Goal: Check status: Check status

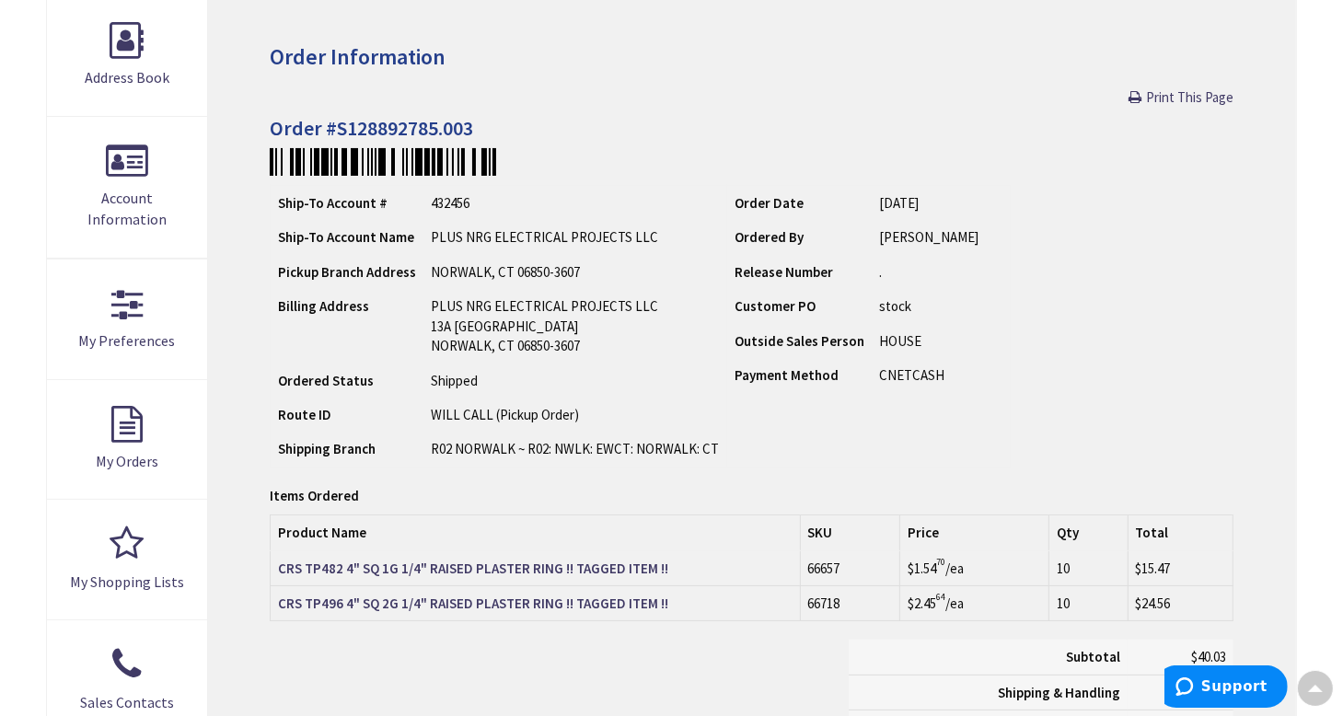
scroll to position [276, 0]
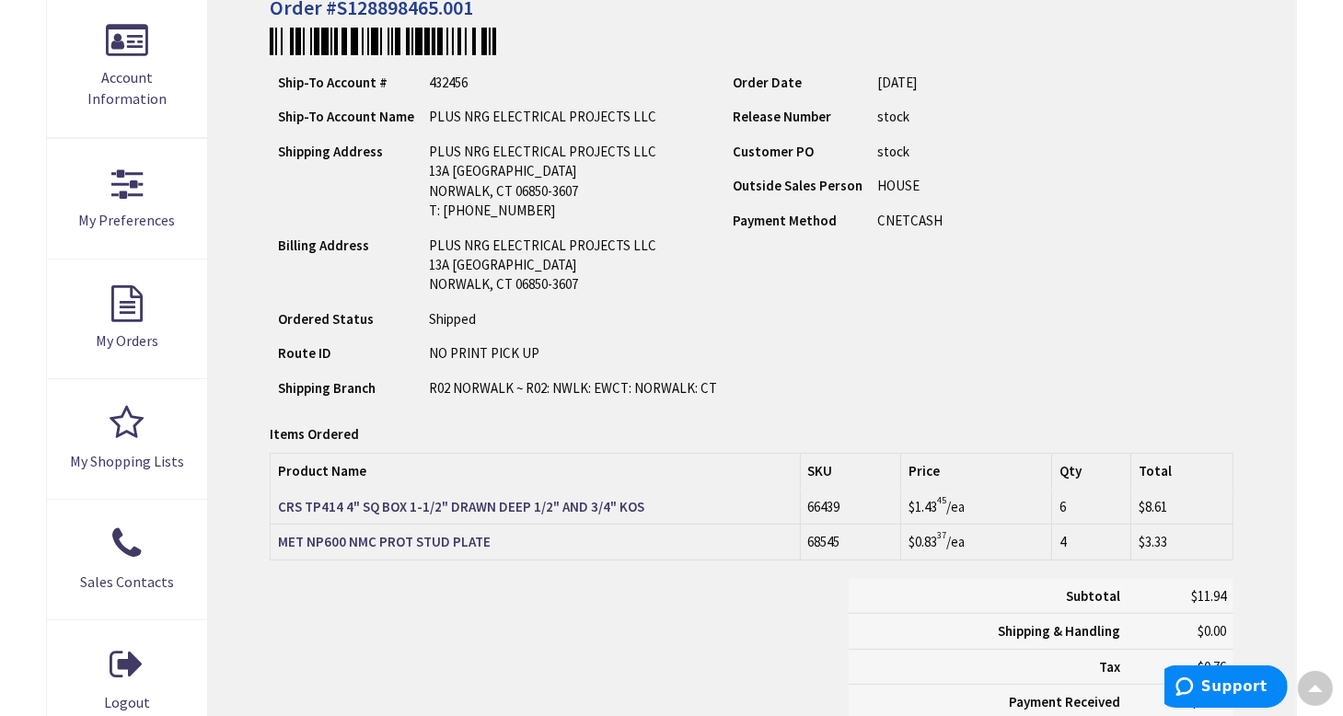
scroll to position [368, 0]
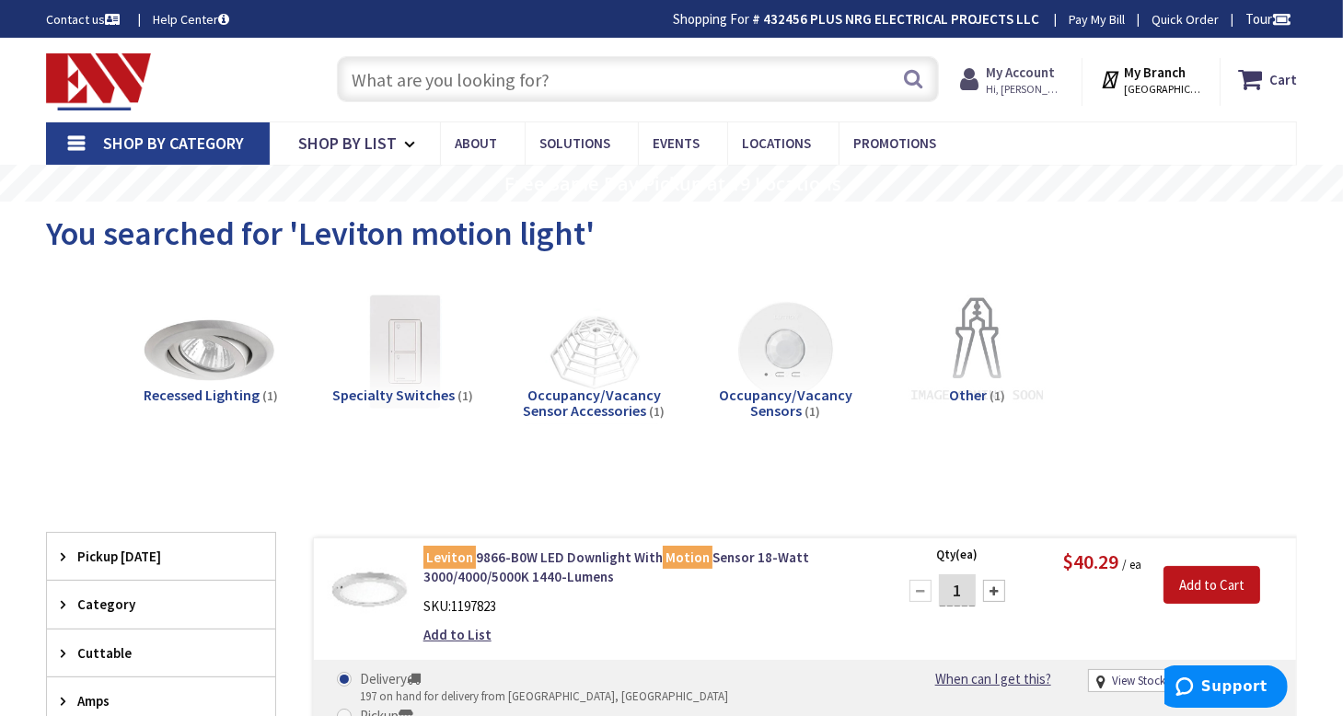
click at [1050, 65] on strong "My Account" at bounding box center [1020, 72] width 69 height 17
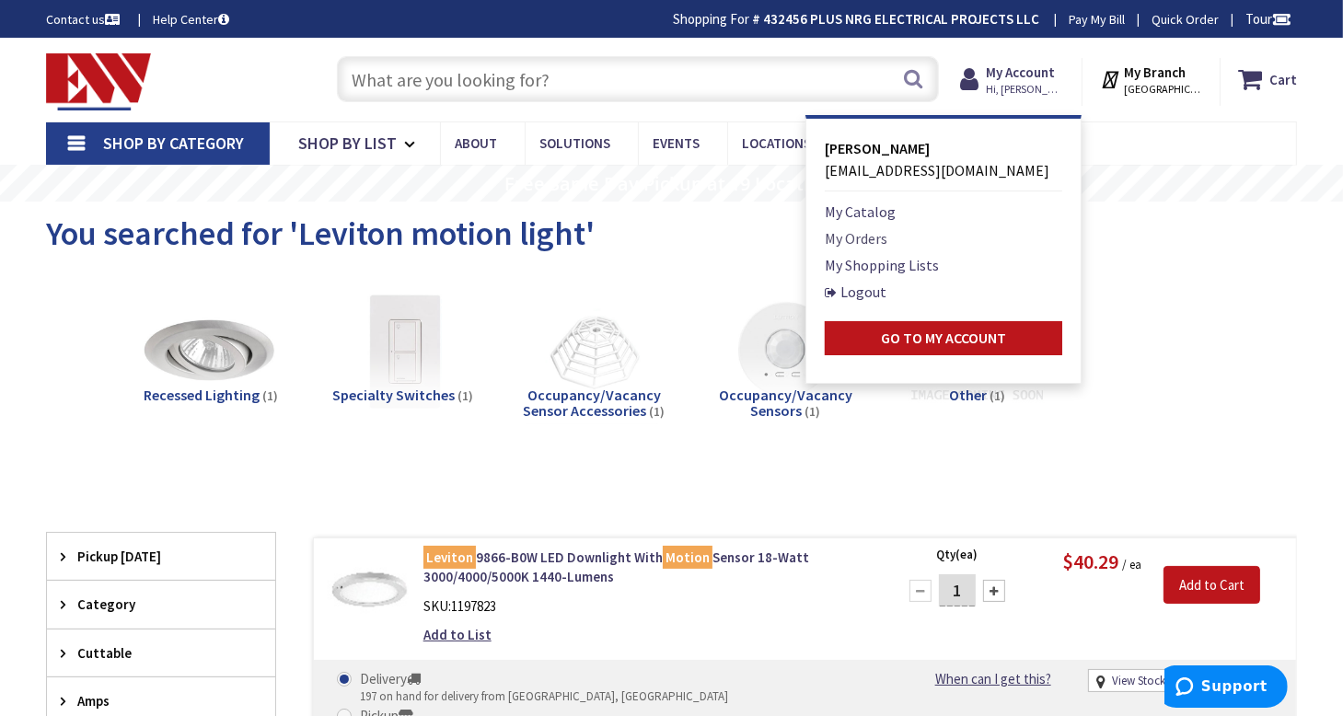
click at [881, 238] on link "My Orders" at bounding box center [856, 238] width 63 height 22
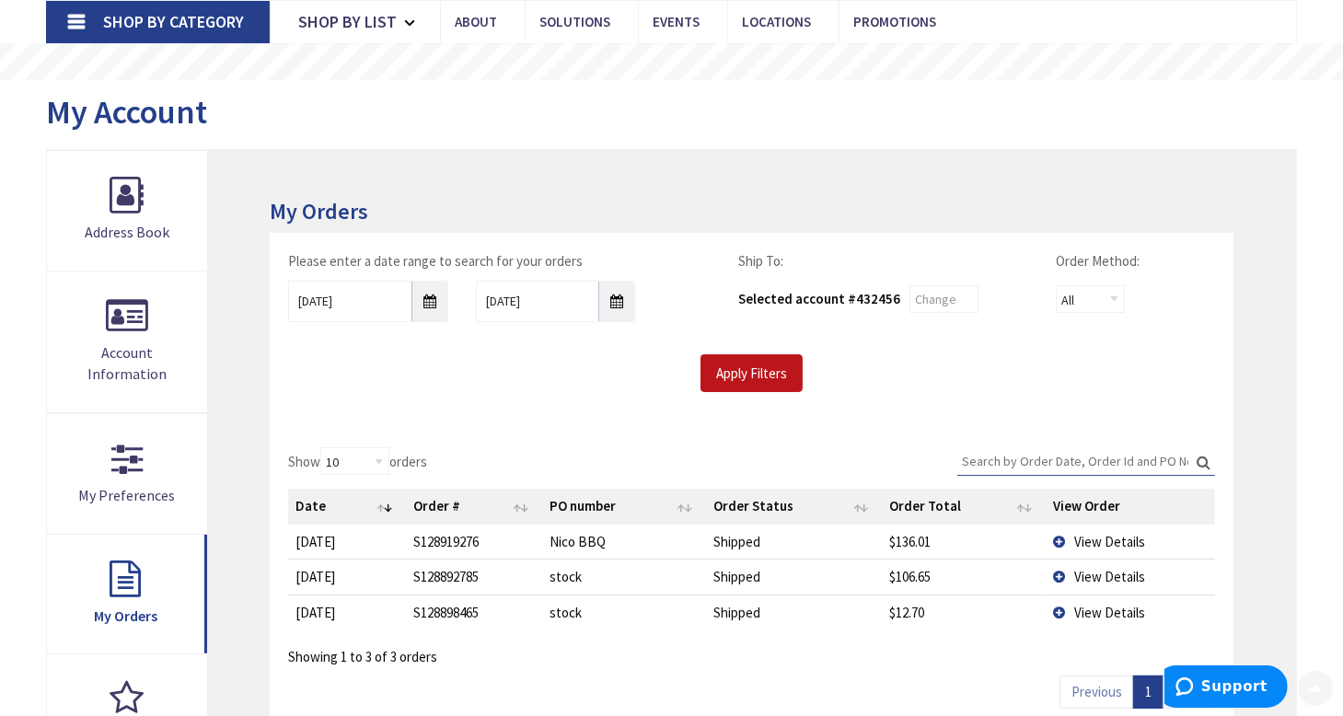
scroll to position [276, 0]
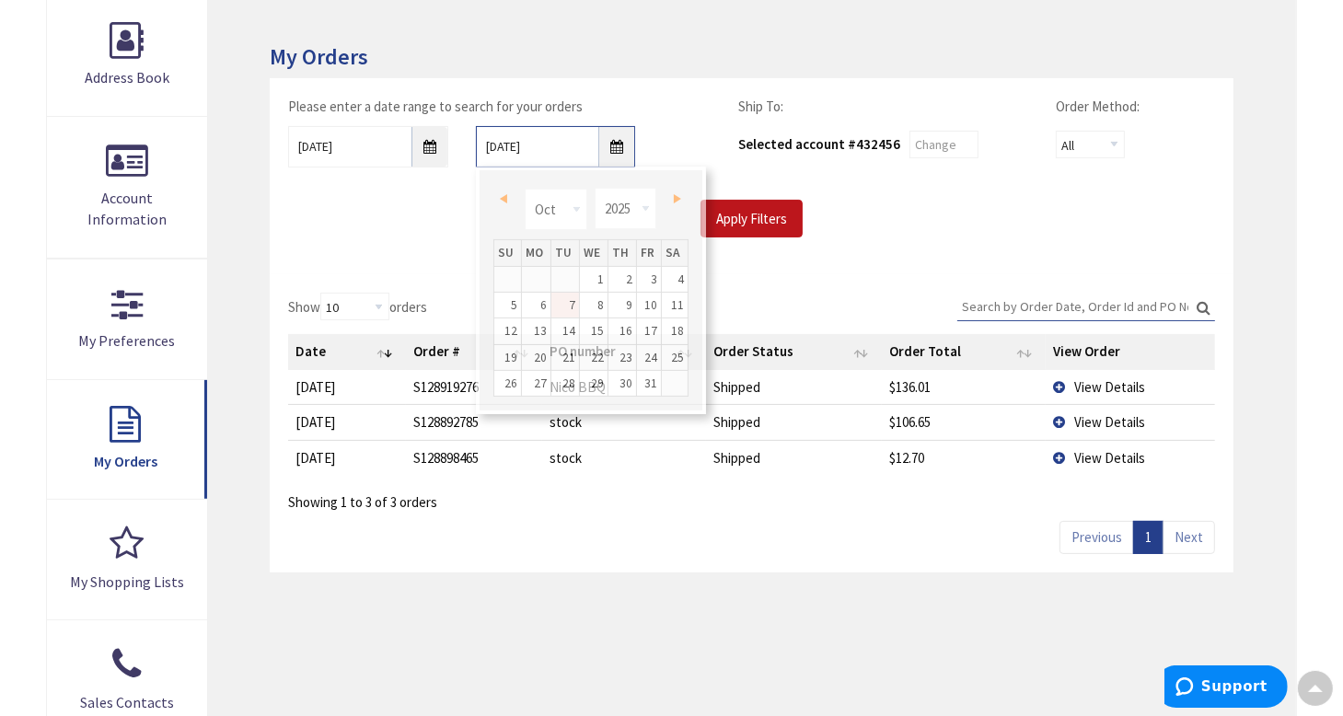
click at [608, 138] on input "10/7/2025" at bounding box center [555, 146] width 159 height 41
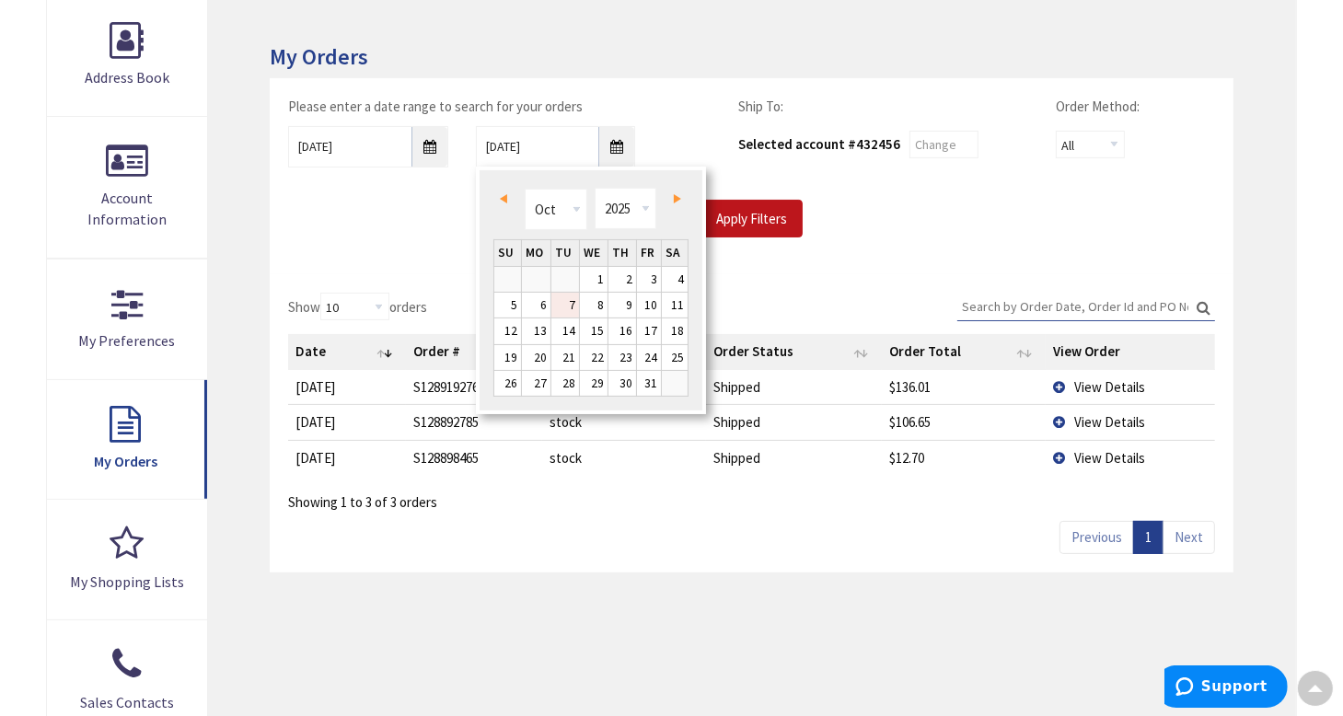
click at [502, 198] on span "Prev" at bounding box center [503, 198] width 7 height 9
click at [541, 380] on link "29" at bounding box center [536, 383] width 29 height 25
type input "09/29/2025"
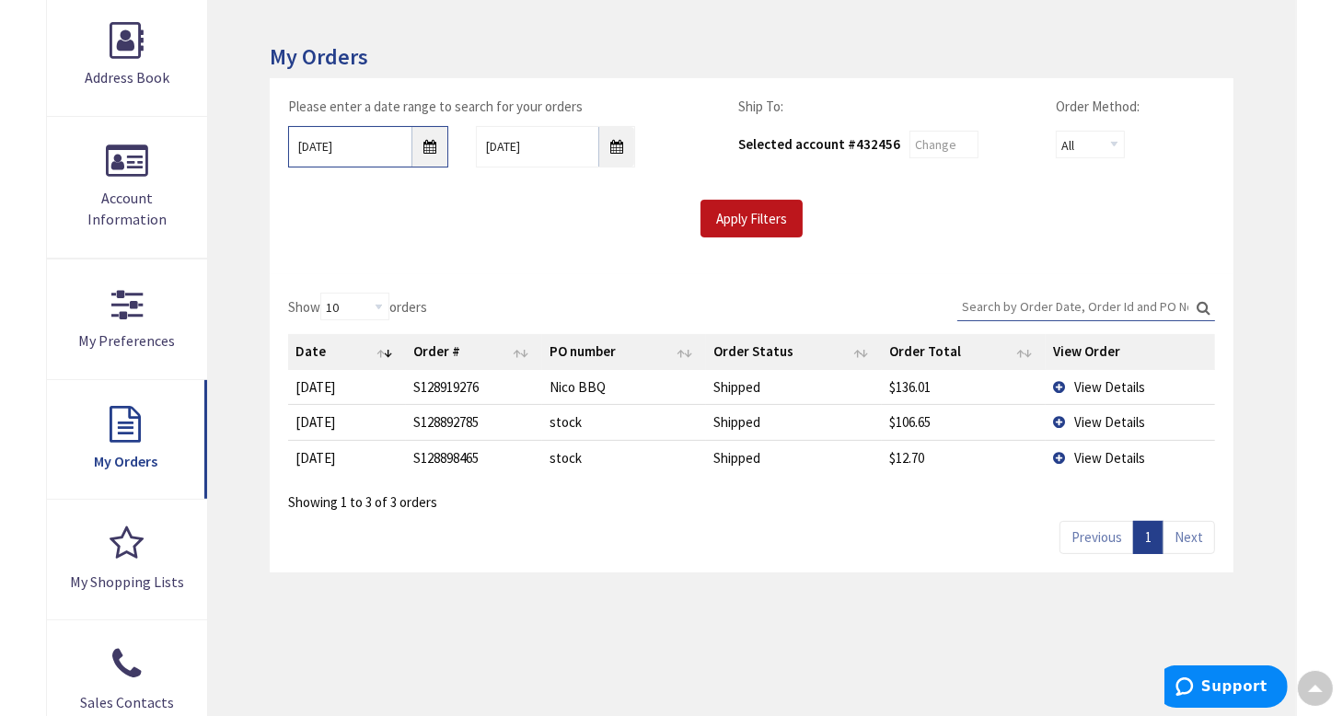
click at [429, 145] on input "9/30/2025" at bounding box center [367, 146] width 159 height 41
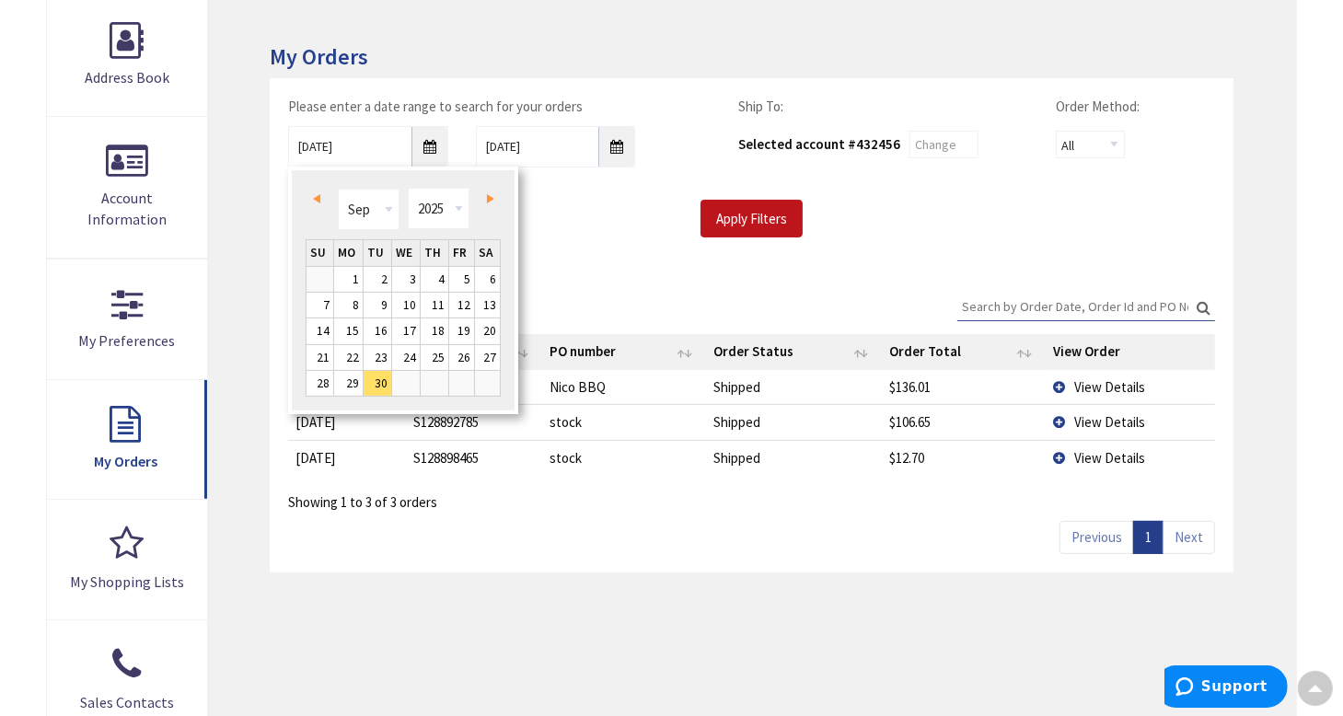
click at [306, 197] on div "Prev Next Jan Feb Mar Apr May Jun Jul Aug Sep Oct Nov Dec 1980 1981 1982 1983 1…" at bounding box center [403, 211] width 195 height 55
click at [317, 194] on span "Prev" at bounding box center [316, 198] width 7 height 9
click at [379, 282] on link "1" at bounding box center [378, 279] width 28 height 25
type input "07/01/2025"
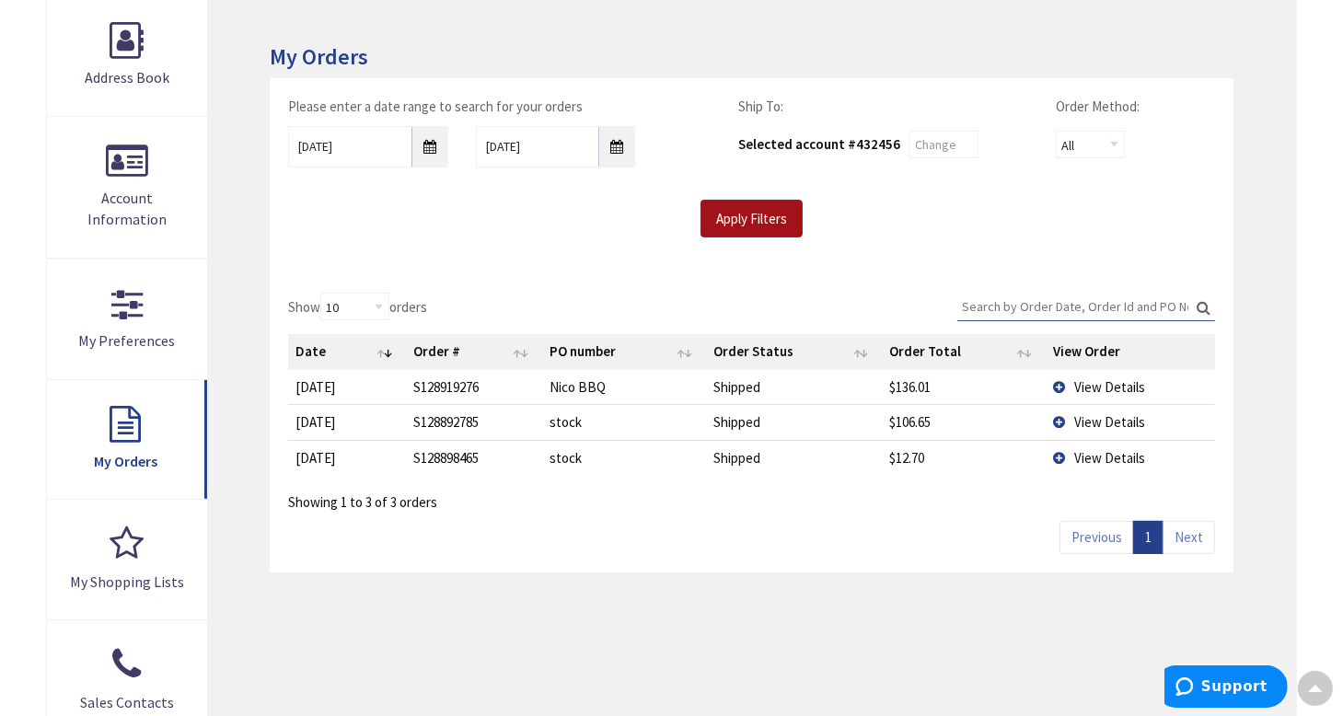
click at [771, 214] on input "Apply Filters" at bounding box center [752, 219] width 102 height 39
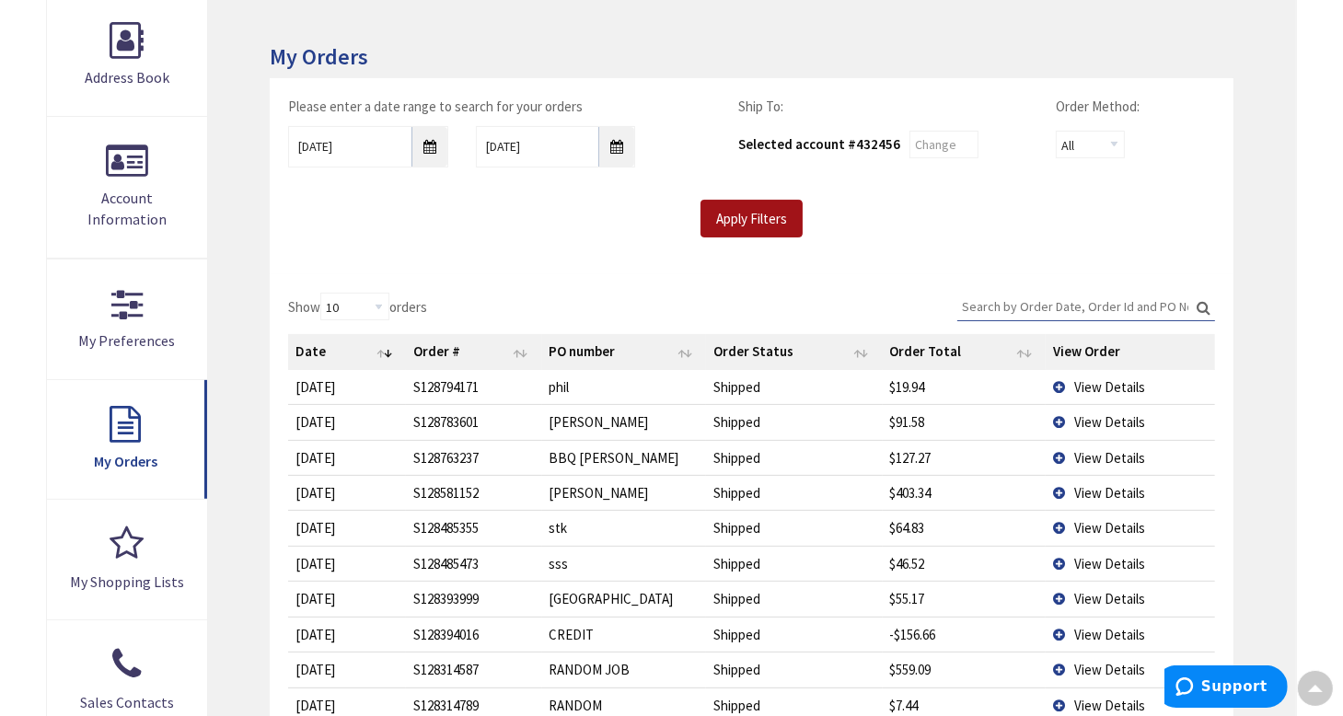
scroll to position [368, 0]
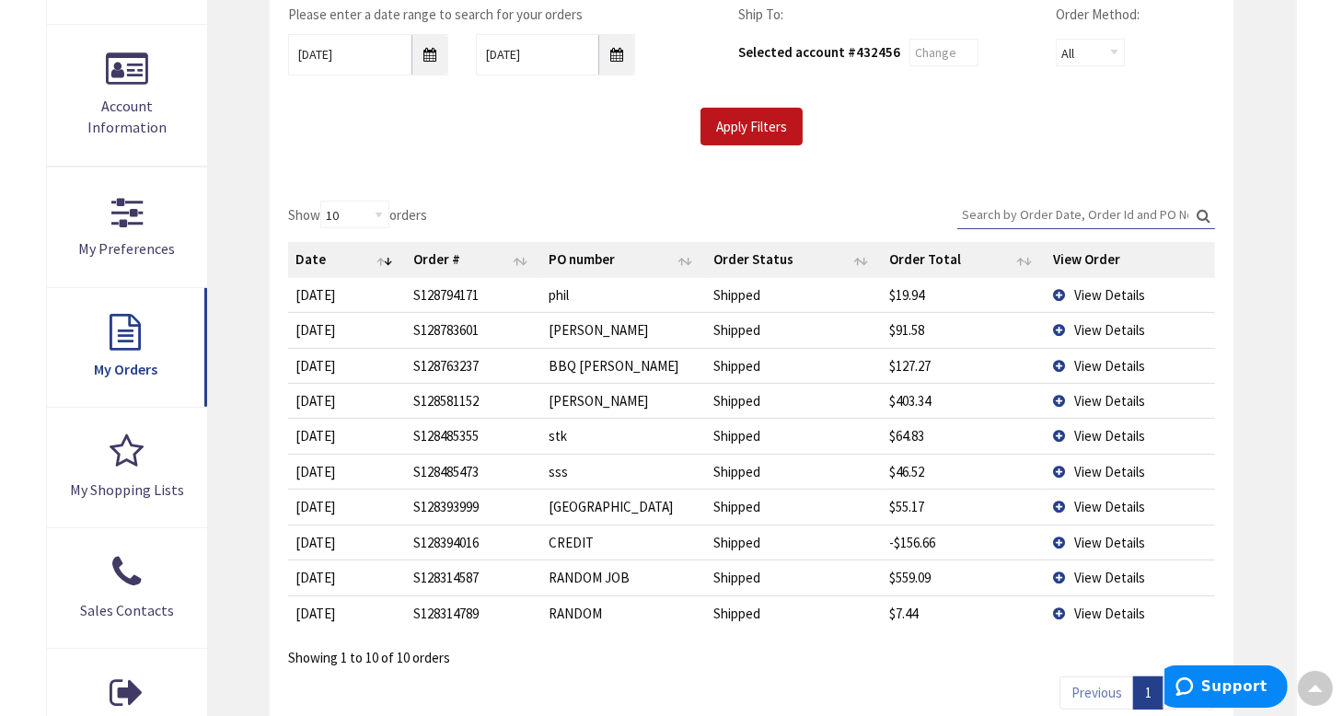
click at [1067, 432] on td "View Details" at bounding box center [1130, 435] width 169 height 35
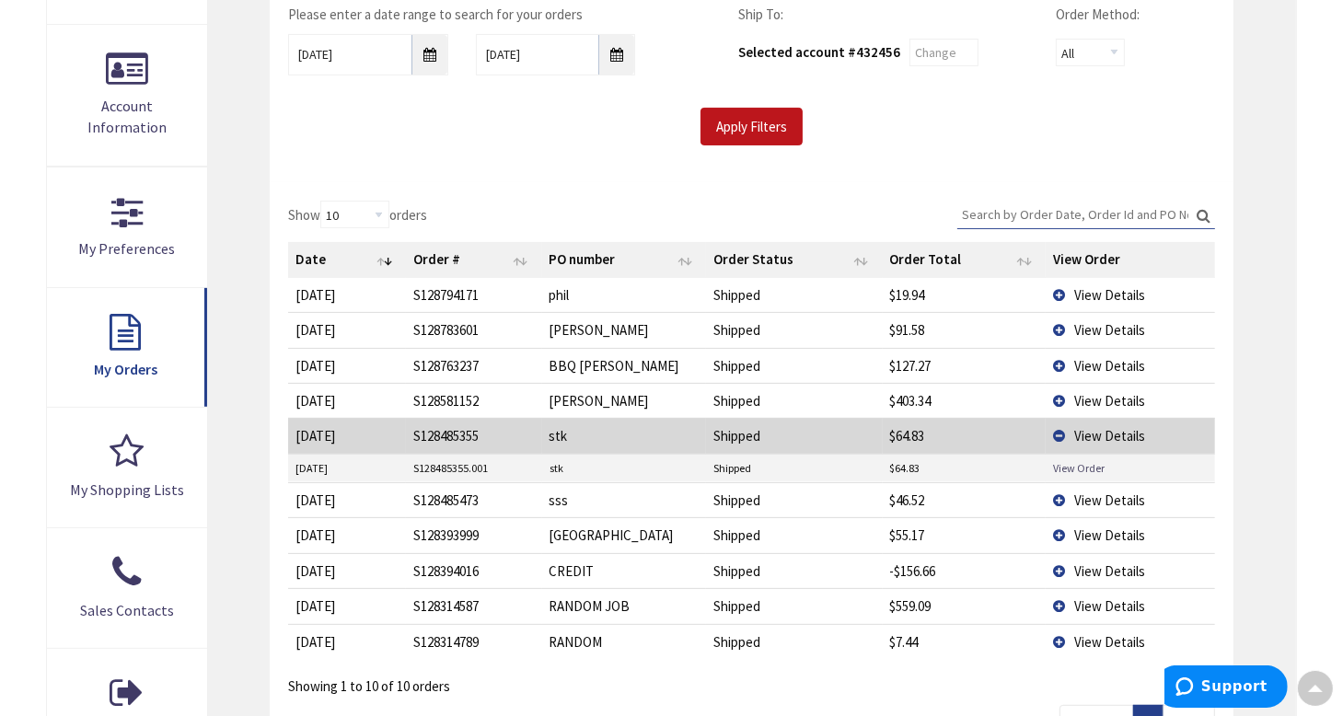
click at [1083, 463] on link "View Order" at bounding box center [1079, 468] width 52 height 16
click at [1101, 500] on span "View Details" at bounding box center [1109, 500] width 71 height 17
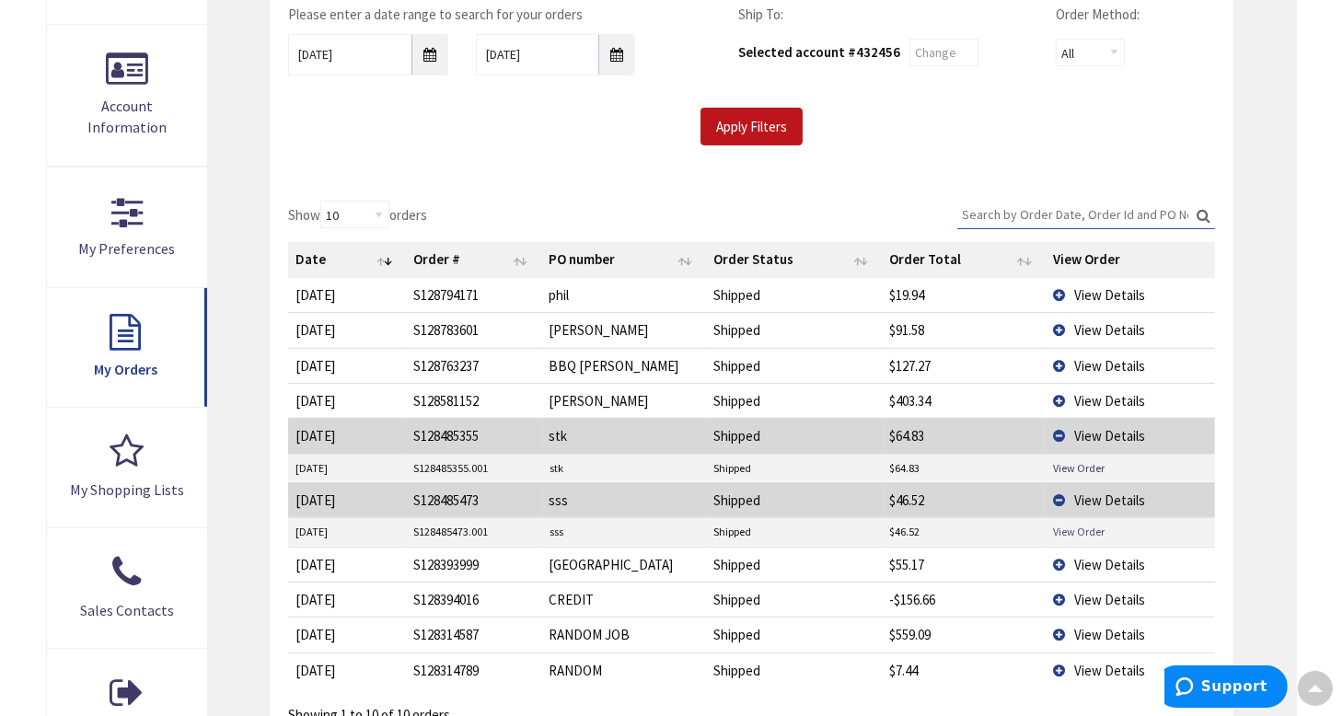
click at [1078, 528] on link "View Order" at bounding box center [1079, 532] width 52 height 16
click at [1077, 559] on span "View Details" at bounding box center [1109, 564] width 71 height 17
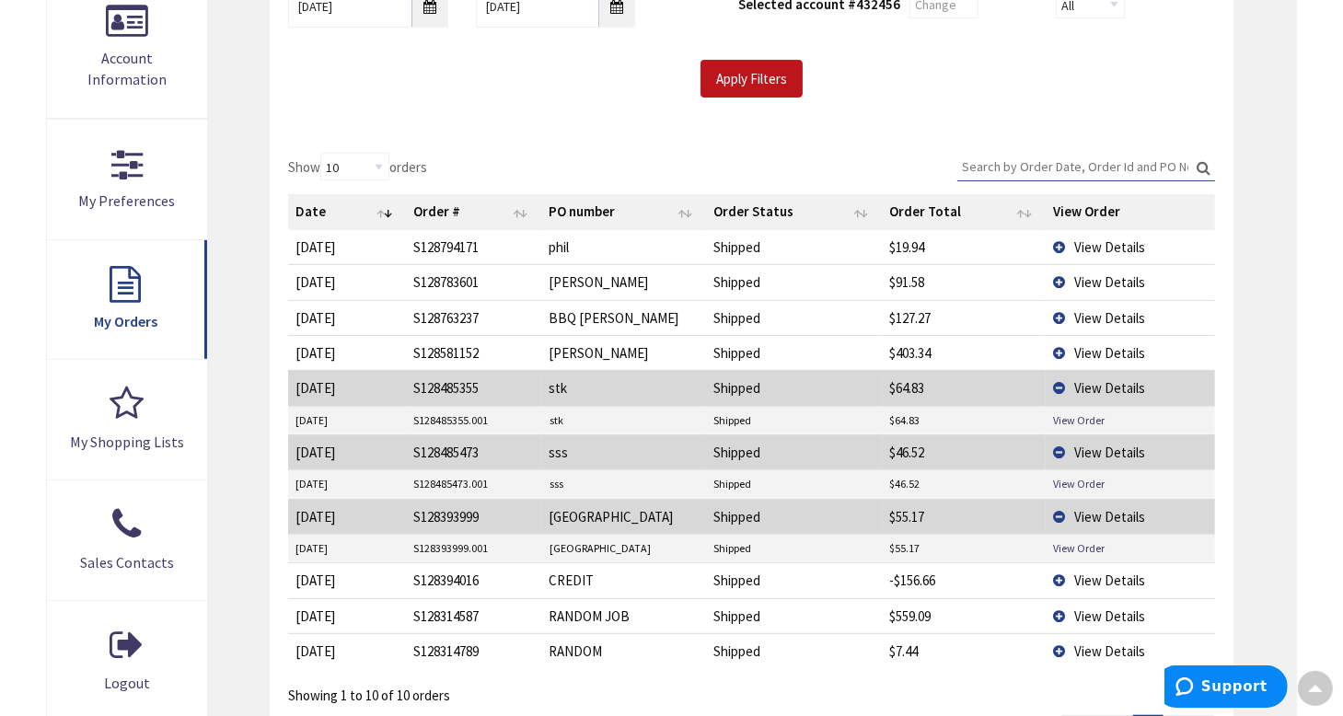
scroll to position [460, 0]
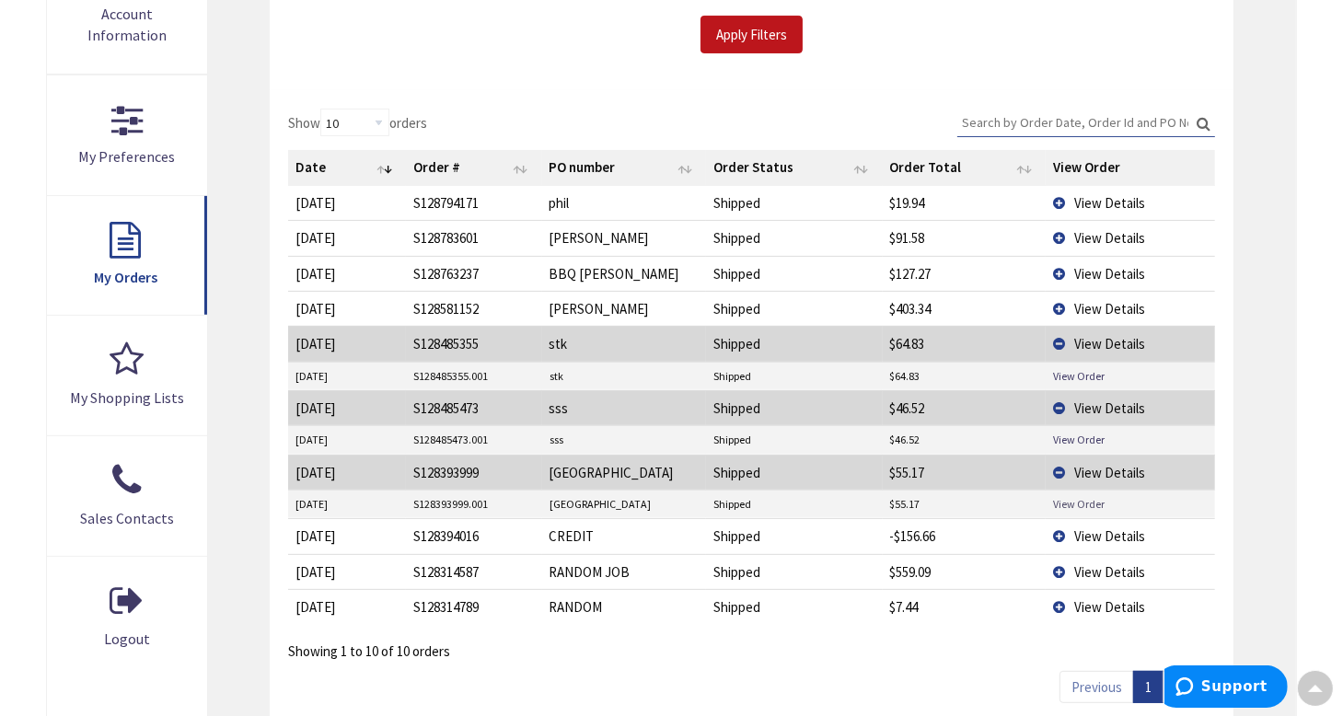
click at [1078, 500] on link "View Order" at bounding box center [1079, 504] width 52 height 16
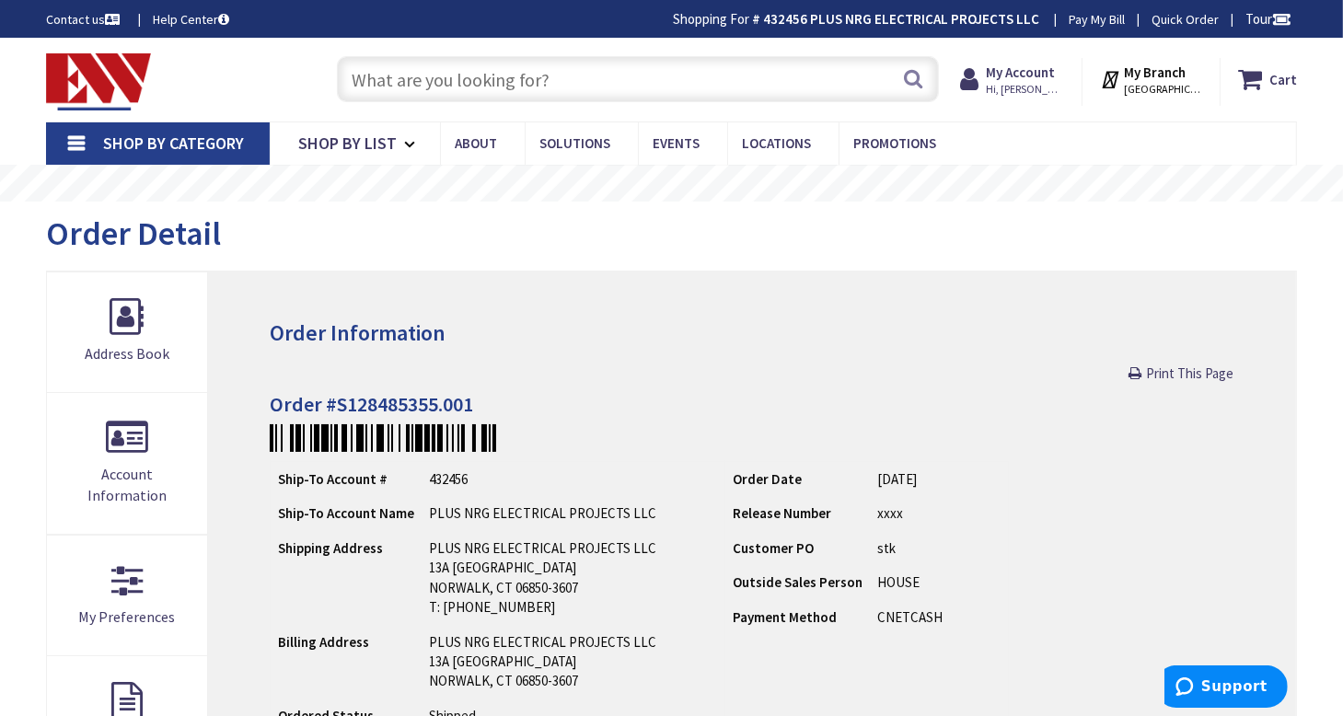
scroll to position [368, 0]
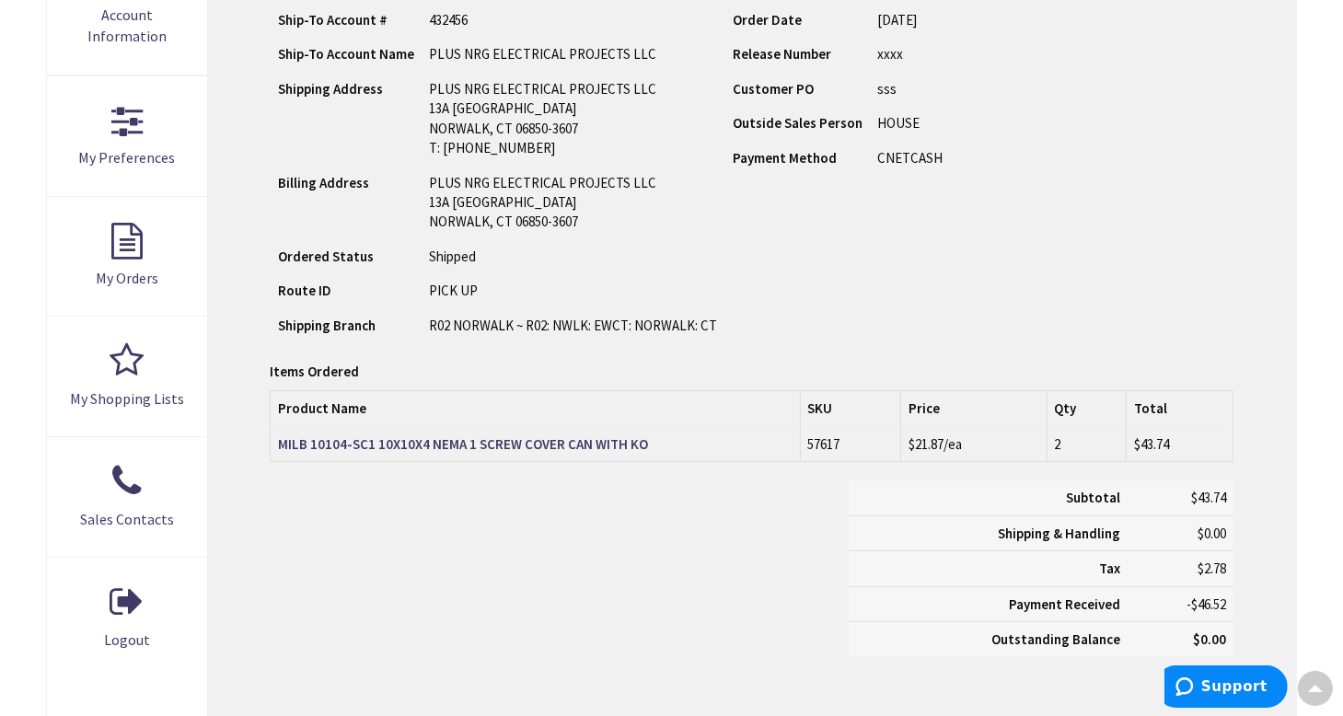
scroll to position [460, 0]
click at [574, 440] on strong "MILB 10104-SC1 10X10X4 NEMA 1 SCREW COVER CAN WITH KO" at bounding box center [463, 443] width 370 height 17
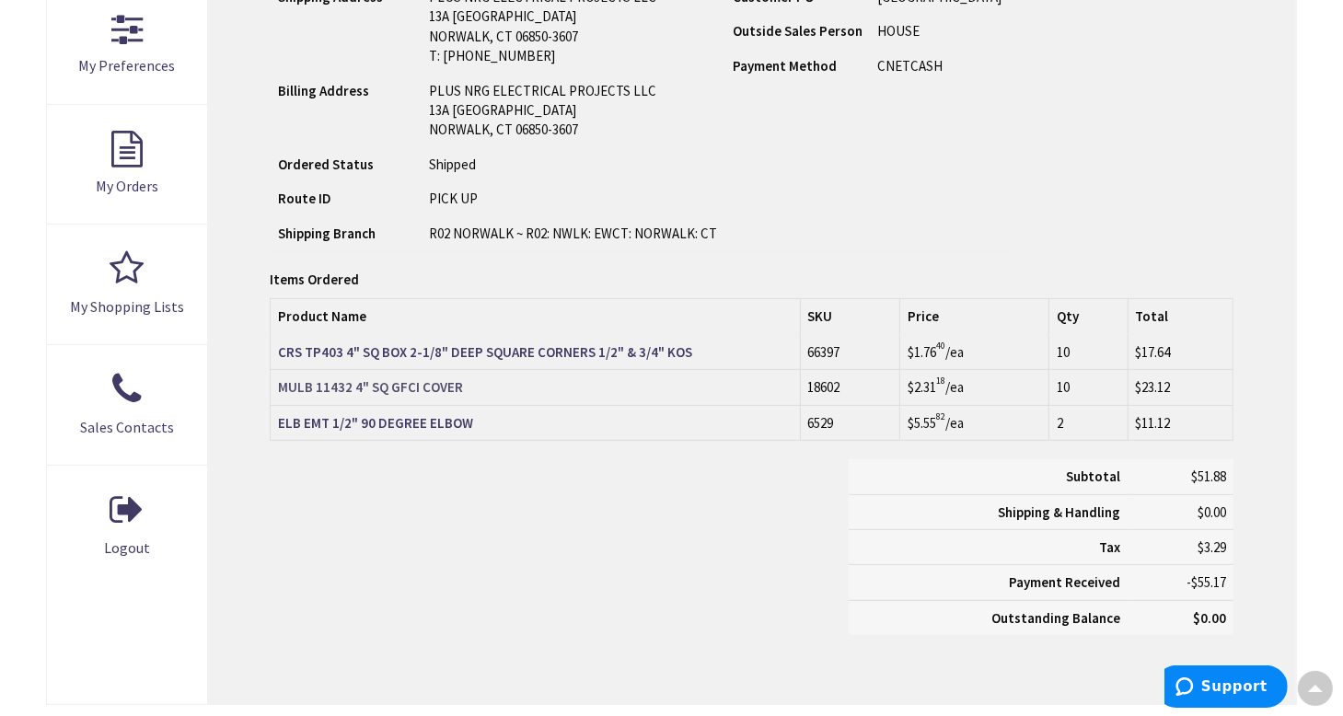
click at [403, 386] on strong "MULB 11432 4" SQ GFCI COVER" at bounding box center [370, 386] width 185 height 17
